Goal: Information Seeking & Learning: Learn about a topic

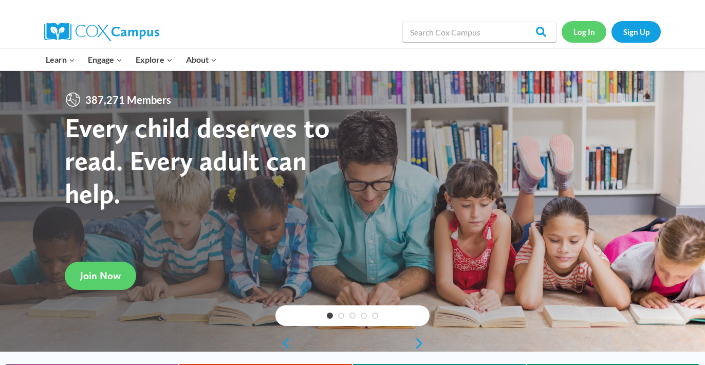
click at [586, 34] on link "Log In" at bounding box center [584, 31] width 45 height 21
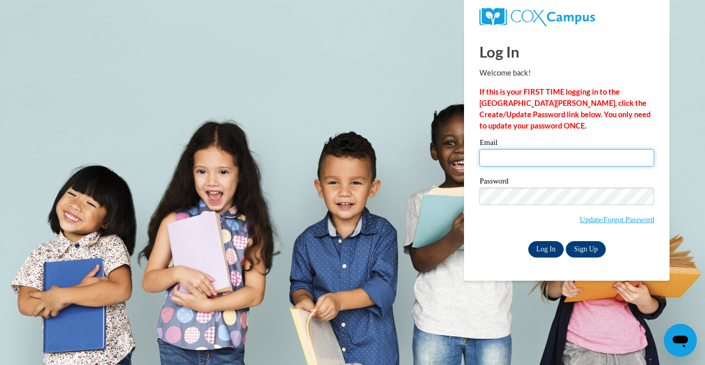
type input "[EMAIL_ADDRESS][DOMAIN_NAME]"
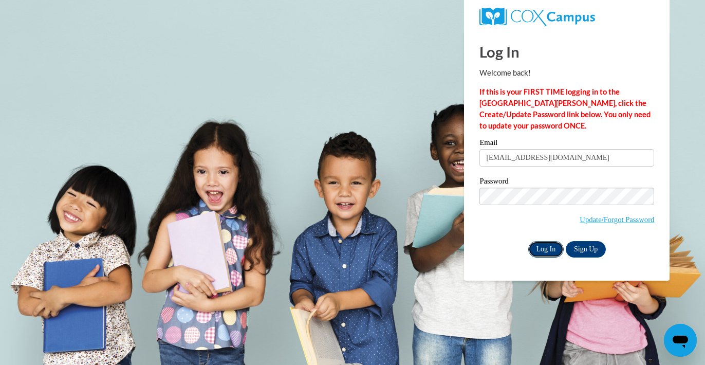
click at [547, 250] on input "Log In" at bounding box center [546, 249] width 36 height 16
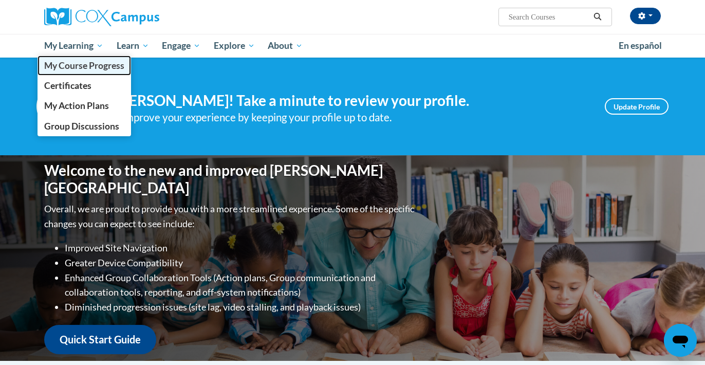
click at [100, 65] on span "My Course Progress" at bounding box center [84, 65] width 80 height 11
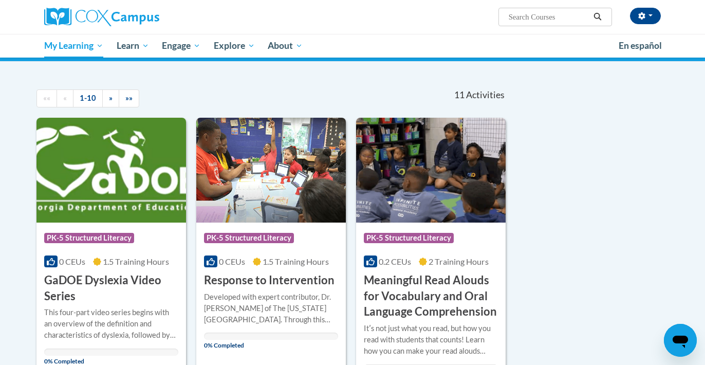
scroll to position [73, 0]
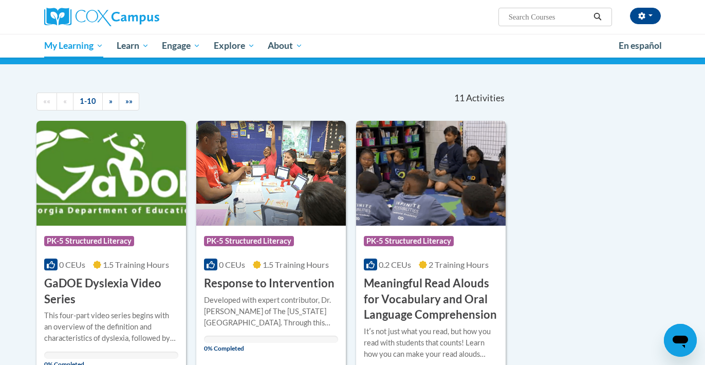
click at [417, 203] on img at bounding box center [431, 173] width 150 height 105
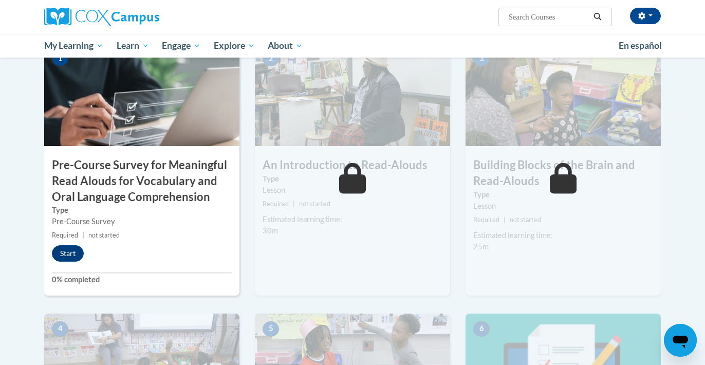
scroll to position [240, 0]
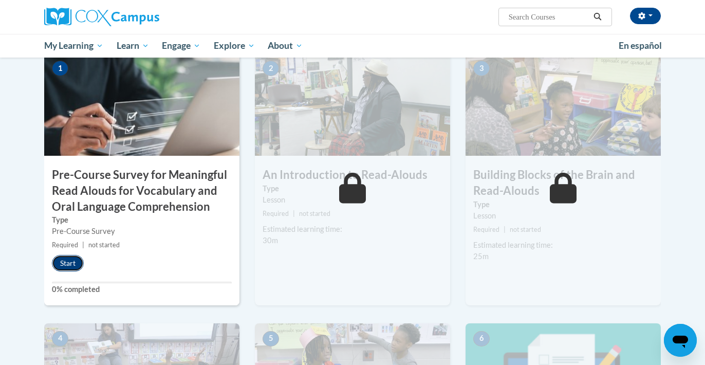
click at [64, 256] on button "Start" at bounding box center [68, 263] width 32 height 16
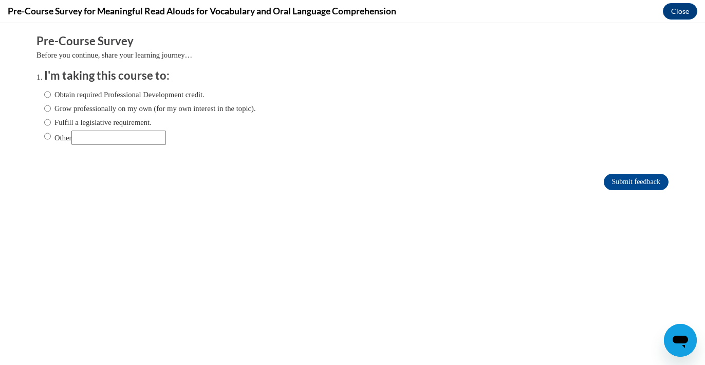
scroll to position [0, 0]
click at [48, 94] on input "Obtain required Professional Development credit." at bounding box center [47, 94] width 7 height 11
radio input "true"
click at [618, 179] on input "Submit feedback" at bounding box center [636, 182] width 65 height 16
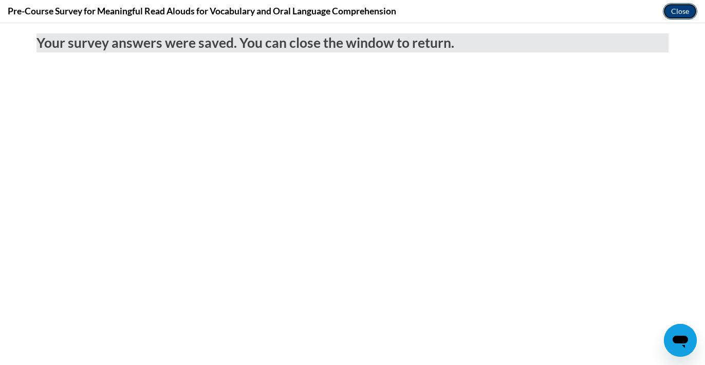
click at [684, 10] on button "Close" at bounding box center [680, 11] width 34 height 16
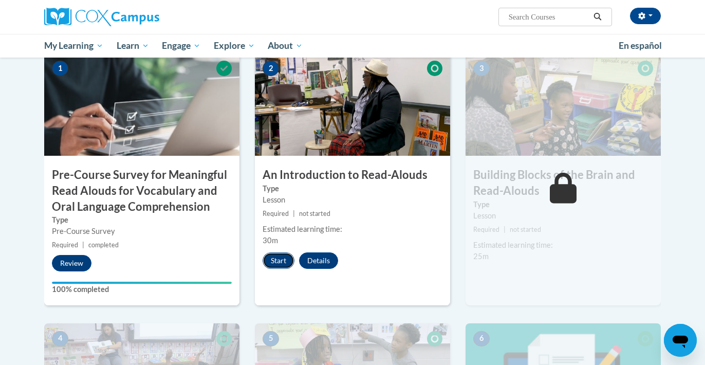
click at [278, 265] on button "Start" at bounding box center [279, 260] width 32 height 16
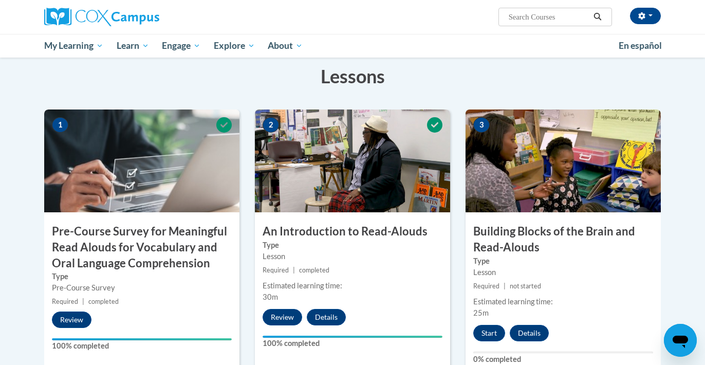
scroll to position [184, 0]
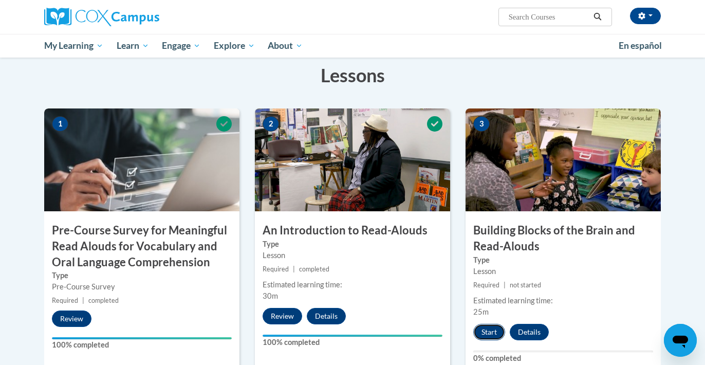
click at [493, 333] on button "Start" at bounding box center [489, 332] width 32 height 16
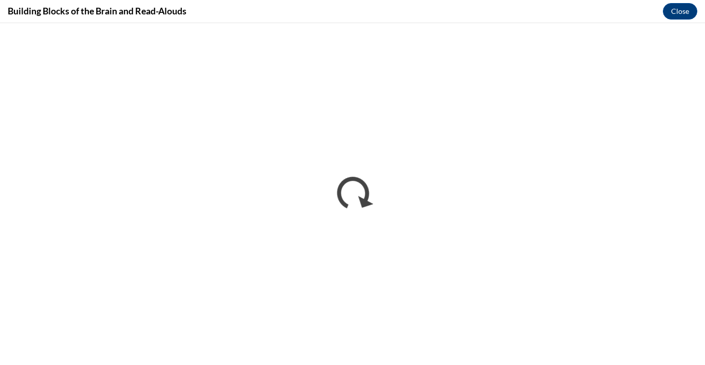
scroll to position [0, 0]
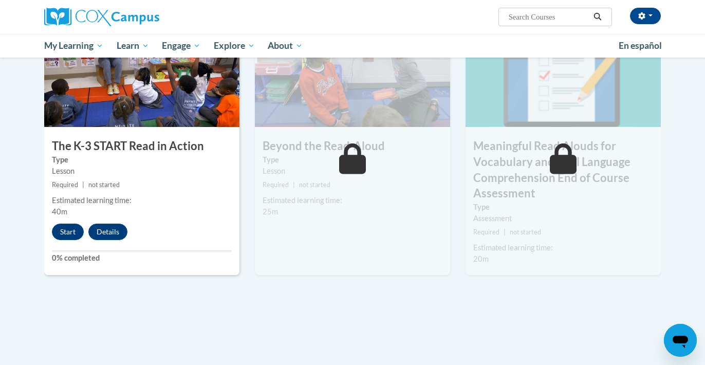
scroll to position [530, 0]
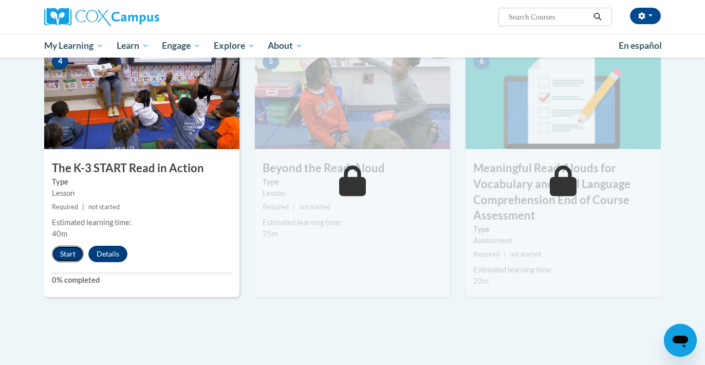
click at [68, 258] on button "Start" at bounding box center [68, 254] width 32 height 16
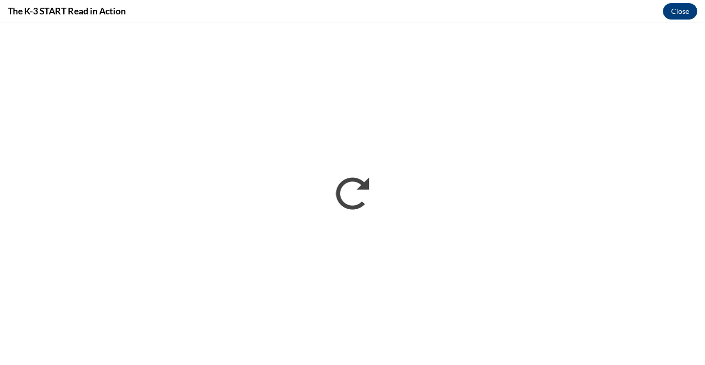
scroll to position [0, 0]
